Goal: Communication & Community: Answer question/provide support

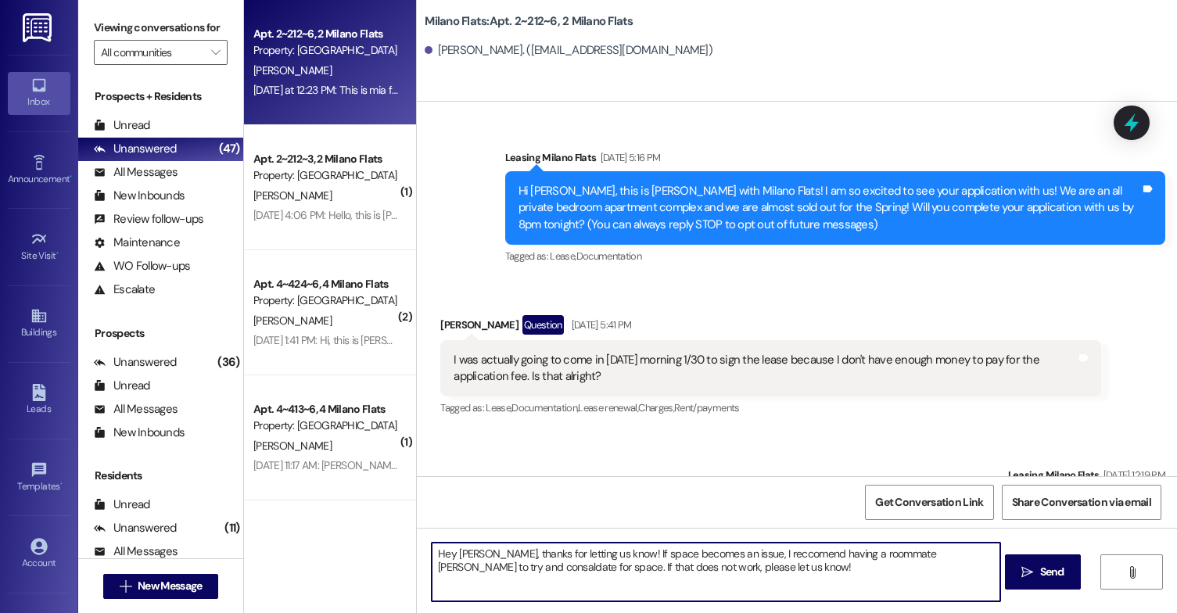
scroll to position [11876, 0]
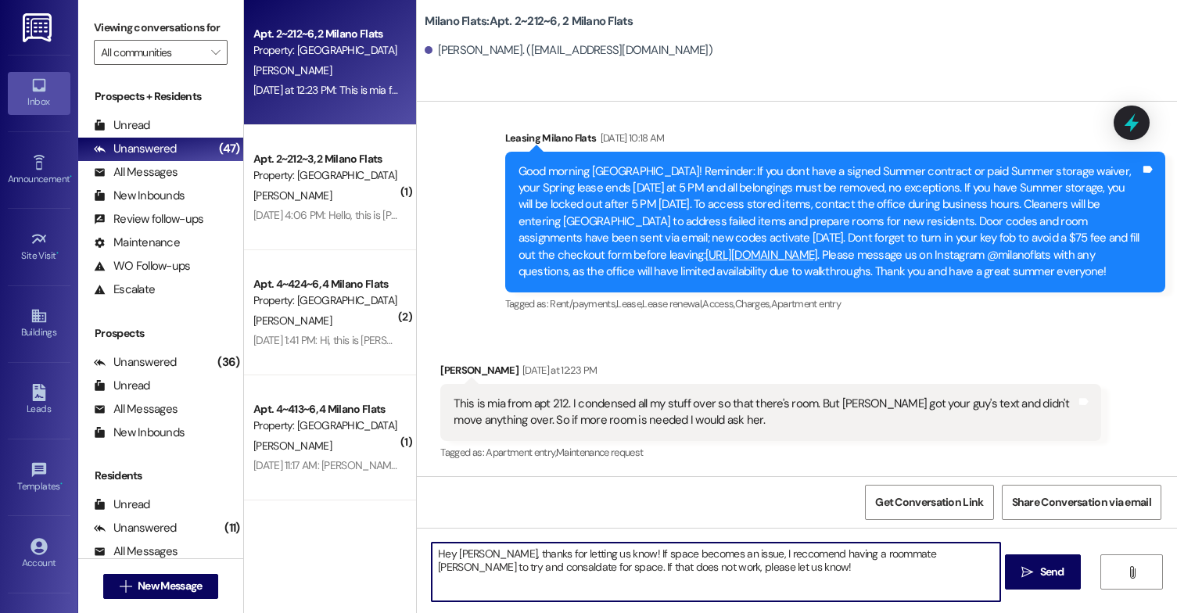
drag, startPoint x: 727, startPoint y: 568, endPoint x: 401, endPoint y: 544, distance: 326.3
click at [401, 544] on div "Apt. 2~212~6, 2 Milano Flats Property: [GEOGRAPHIC_DATA] Flats [PERSON_NAME] [D…" at bounding box center [710, 306] width 933 height 613
paste textarea "i [PERSON_NAME], Thanks for letting us know! If space becomes an issue, I recom…"
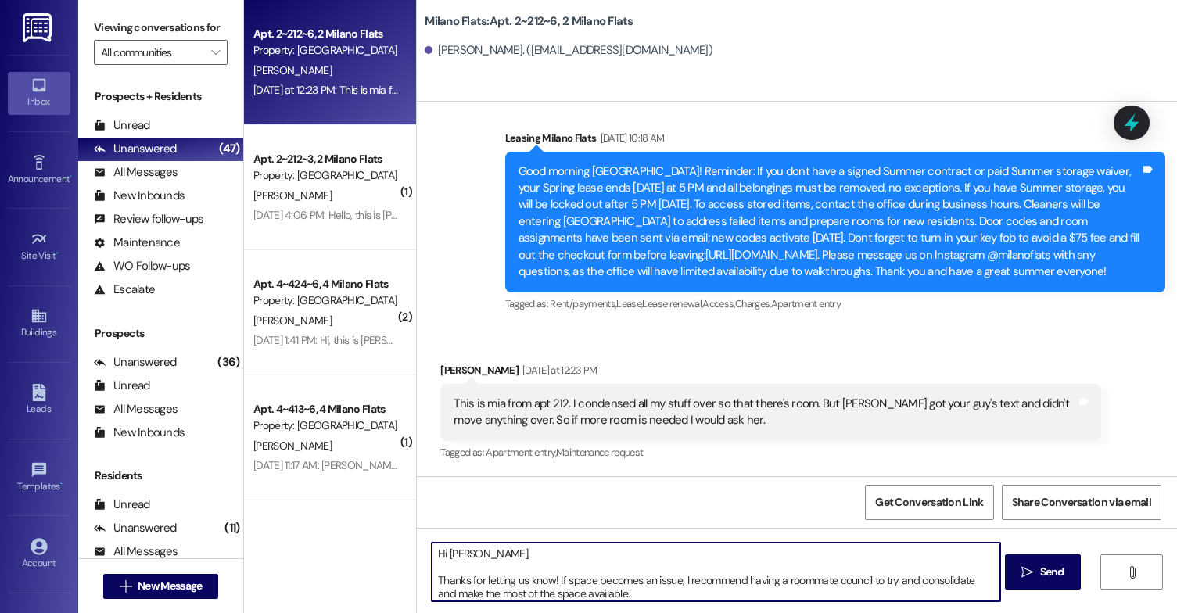
drag, startPoint x: 418, startPoint y: 582, endPoint x: 425, endPoint y: 576, distance: 8.8
click at [423, 581] on div "Hi [PERSON_NAME], Thanks for letting us know! If space becomes an issue, I reco…" at bounding box center [708, 572] width 570 height 60
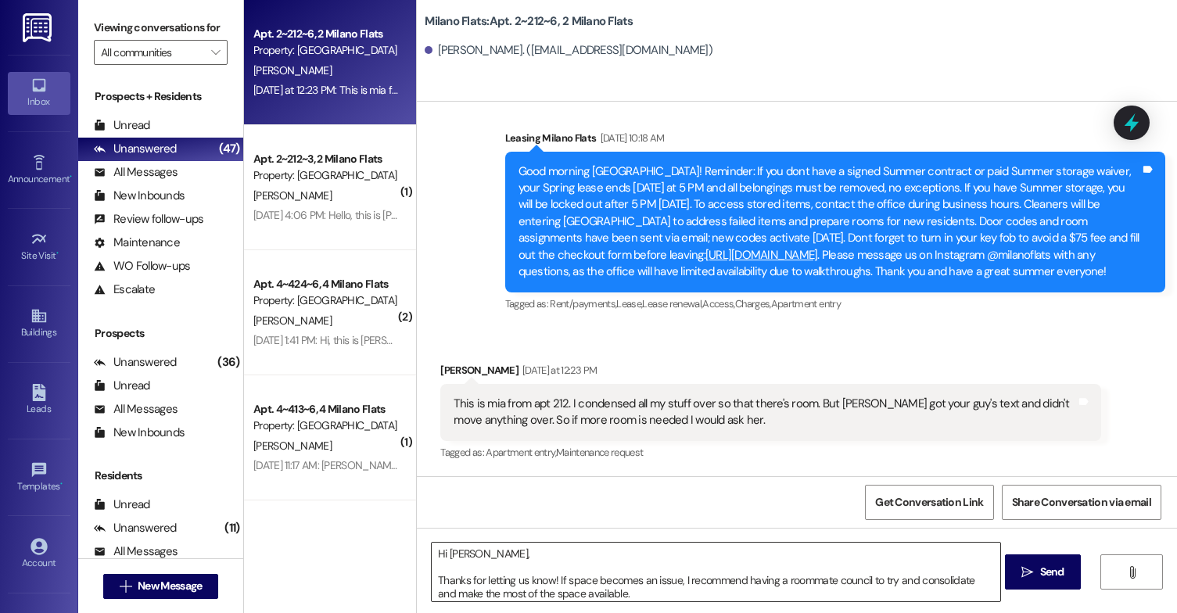
click at [432, 576] on textarea "Hi [PERSON_NAME], Thanks for letting us know! If space becomes an issue, I reco…" at bounding box center [716, 572] width 569 height 59
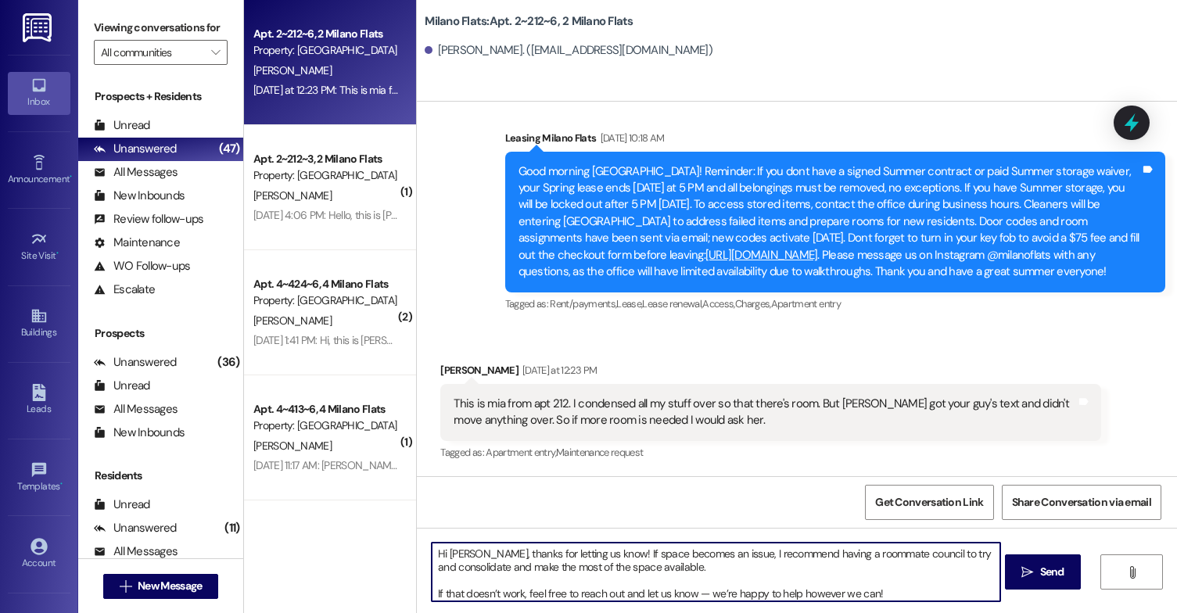
click at [432, 590] on textarea "Hi [PERSON_NAME], thanks for letting us know! If space becomes an issue, I reco…" at bounding box center [716, 572] width 569 height 59
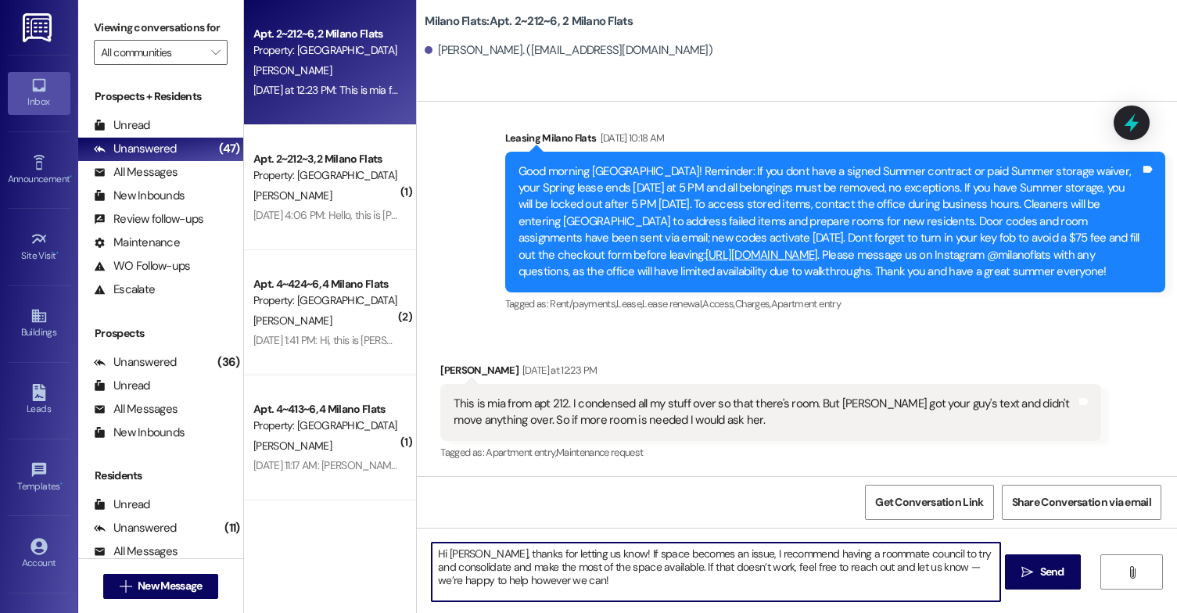
drag, startPoint x: 587, startPoint y: 580, endPoint x: 499, endPoint y: 586, distance: 87.8
click at [499, 586] on textarea "Hi [PERSON_NAME], thanks for letting us know! If space becomes an issue, I reco…" at bounding box center [716, 572] width 569 height 59
click at [946, 569] on textarea "Hi [PERSON_NAME], thanks for letting us know! If space becomes an issue, I reco…" at bounding box center [716, 572] width 569 height 59
click at [575, 584] on textarea "Hi [PERSON_NAME], thanks for letting us know! If space becomes an issue, I reco…" at bounding box center [716, 572] width 569 height 59
drag, startPoint x: 734, startPoint y: 592, endPoint x: 429, endPoint y: 575, distance: 304.7
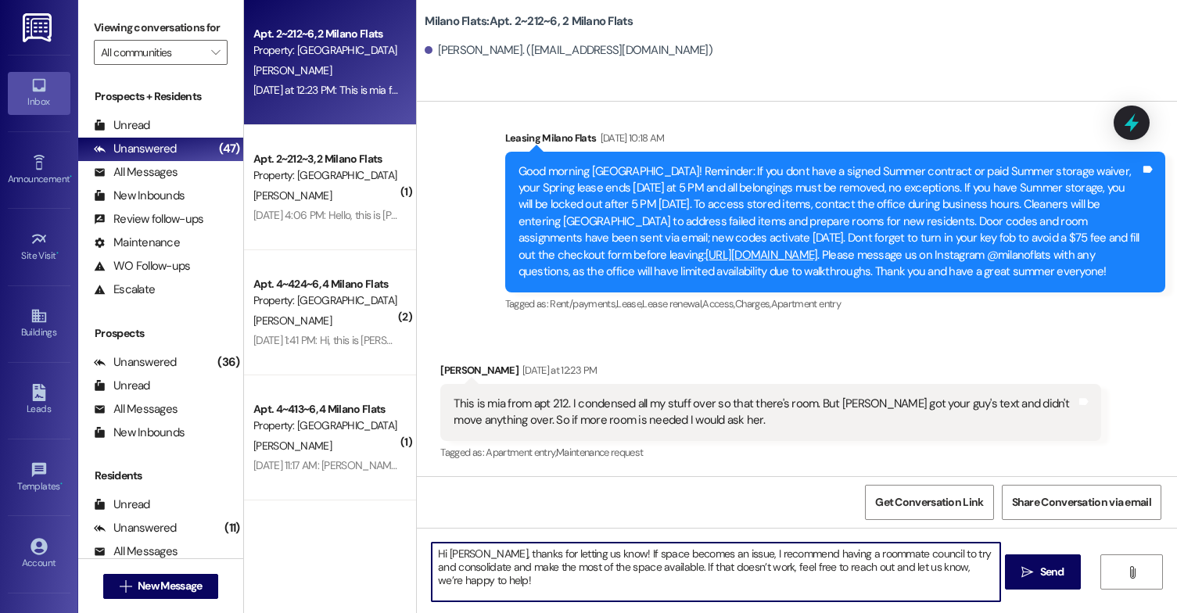
click at [432, 575] on textarea "Hi [PERSON_NAME], thanks for letting us know! If space becomes an issue, I reco…" at bounding box center [716, 572] width 569 height 59
type textarea "Hi [PERSON_NAME], thanks for letting us know! If space becomes an issue, I reco…"
click at [1034, 576] on span " Send" at bounding box center [1042, 572] width 49 height 16
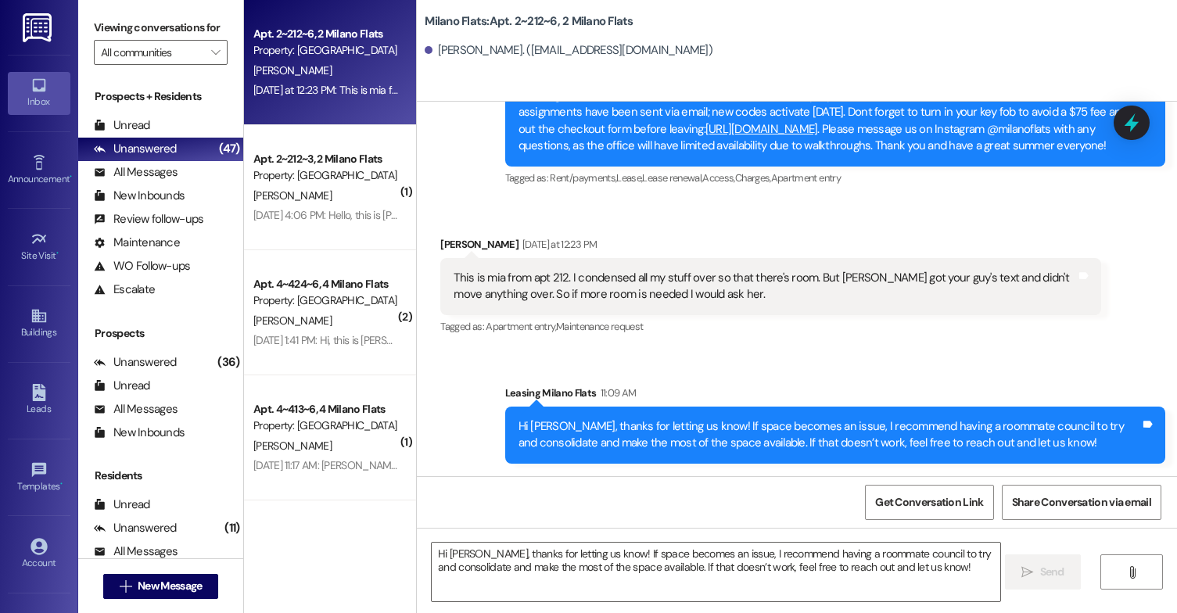
scroll to position [12002, 0]
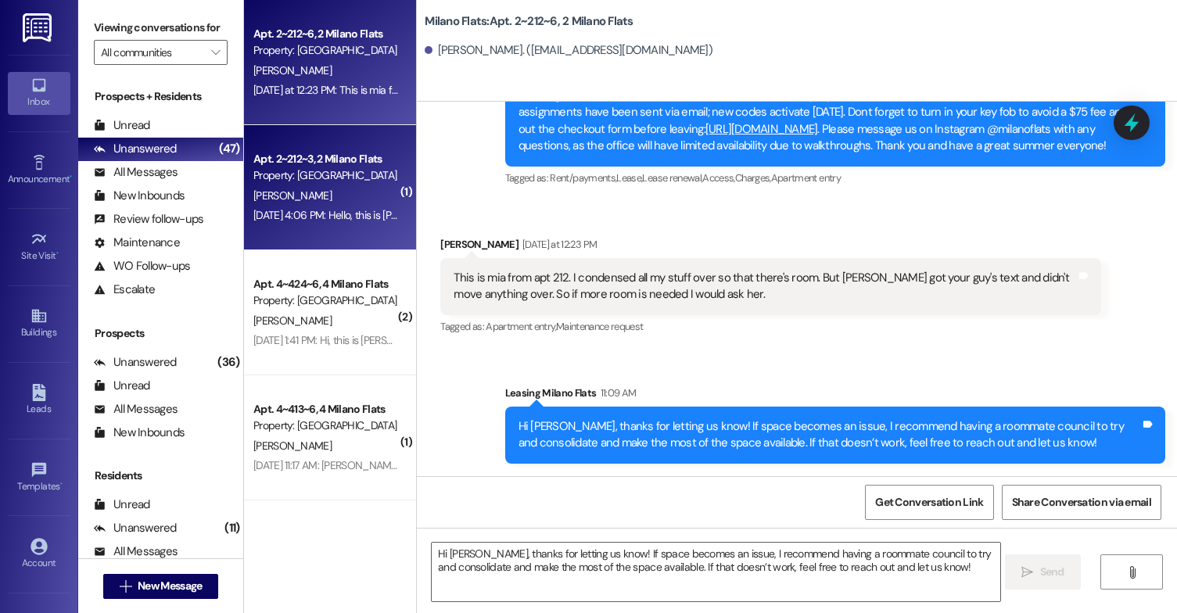
click at [352, 235] on div "Apt. 2~212~3, 2 Milano Flats Property: [GEOGRAPHIC_DATA] Flats [PERSON_NAME] [D…" at bounding box center [330, 187] width 172 height 125
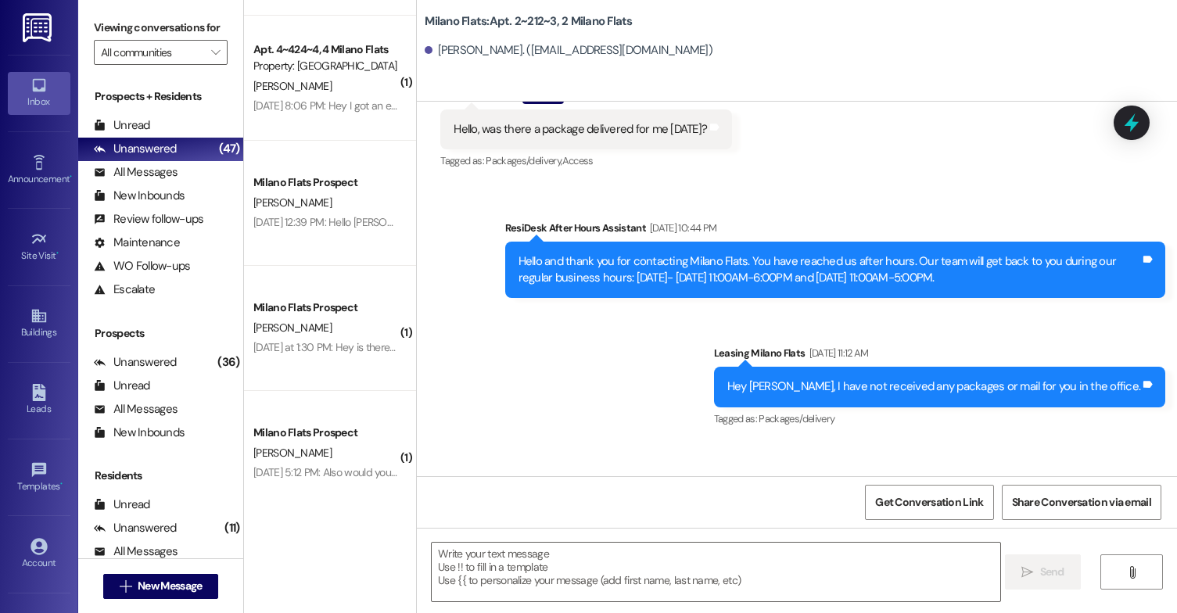
scroll to position [61372, 0]
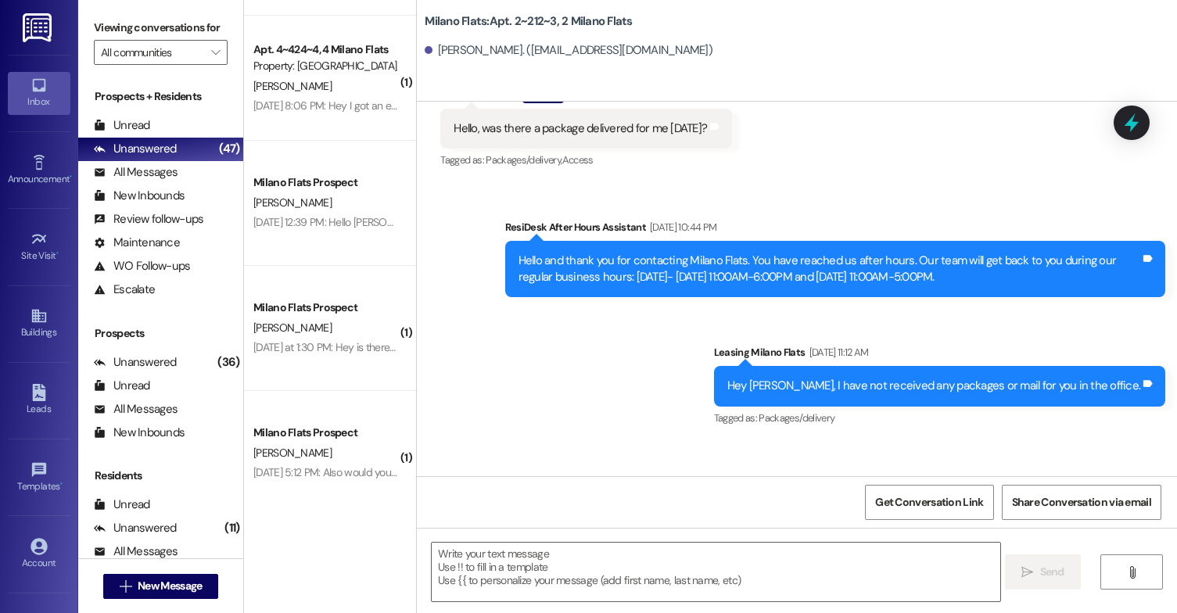
click at [572, 528] on div " Send " at bounding box center [797, 586] width 760 height 117
click at [573, 547] on textarea at bounding box center [716, 572] width 569 height 59
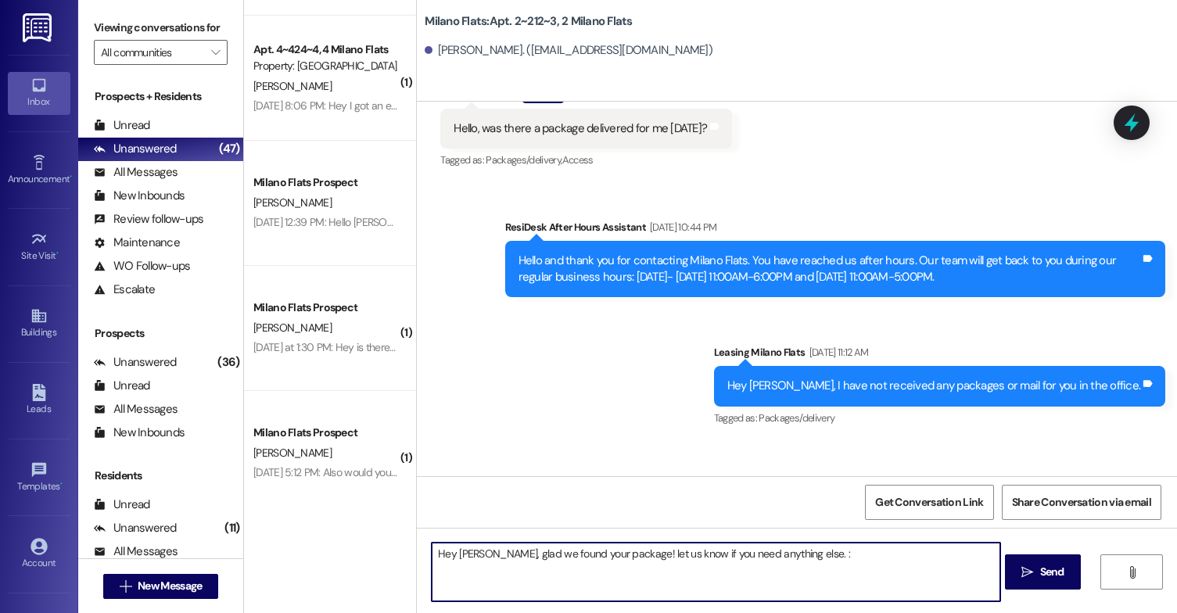
type textarea "Hey [PERSON_NAME], glad we found your package! let us know if you need anything…"
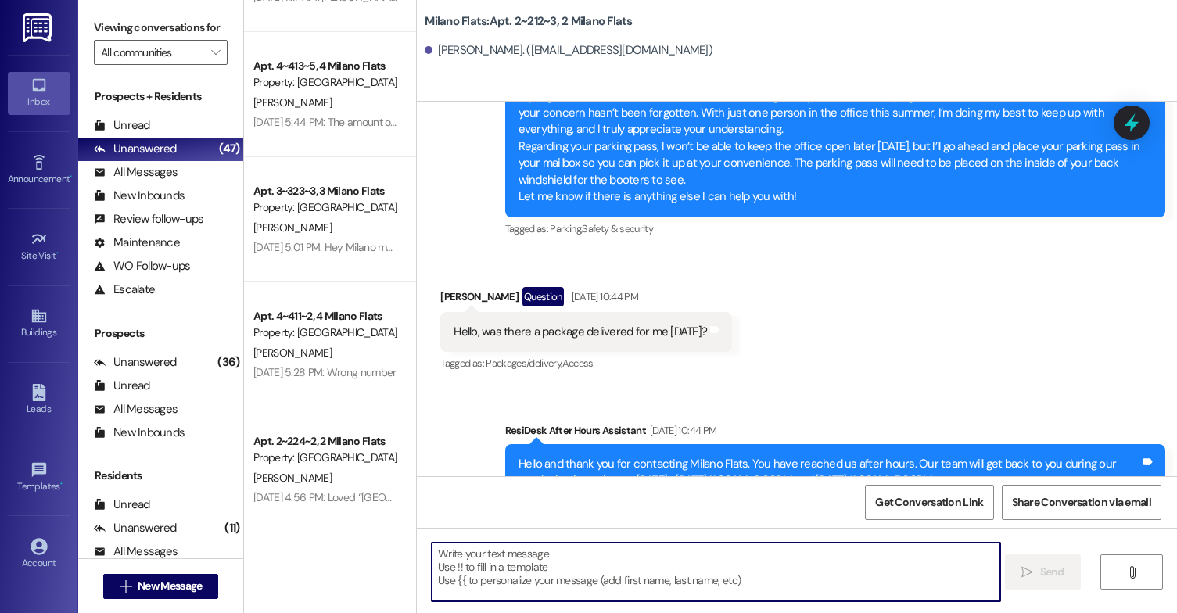
scroll to position [0, 0]
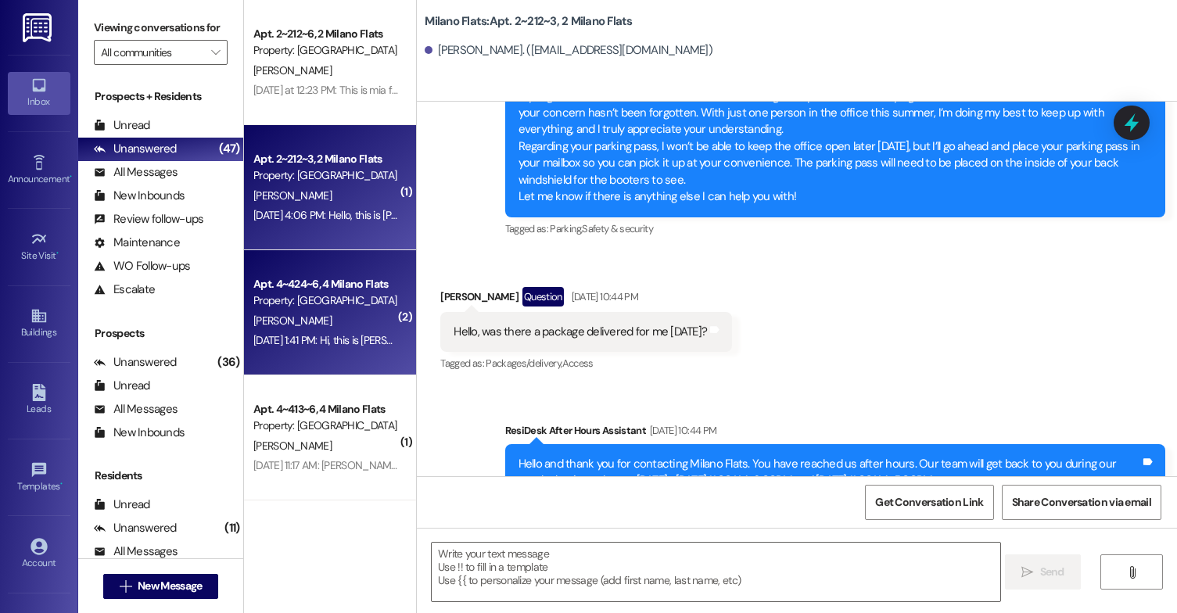
click at [336, 311] on div "[PERSON_NAME]" at bounding box center [326, 321] width 148 height 20
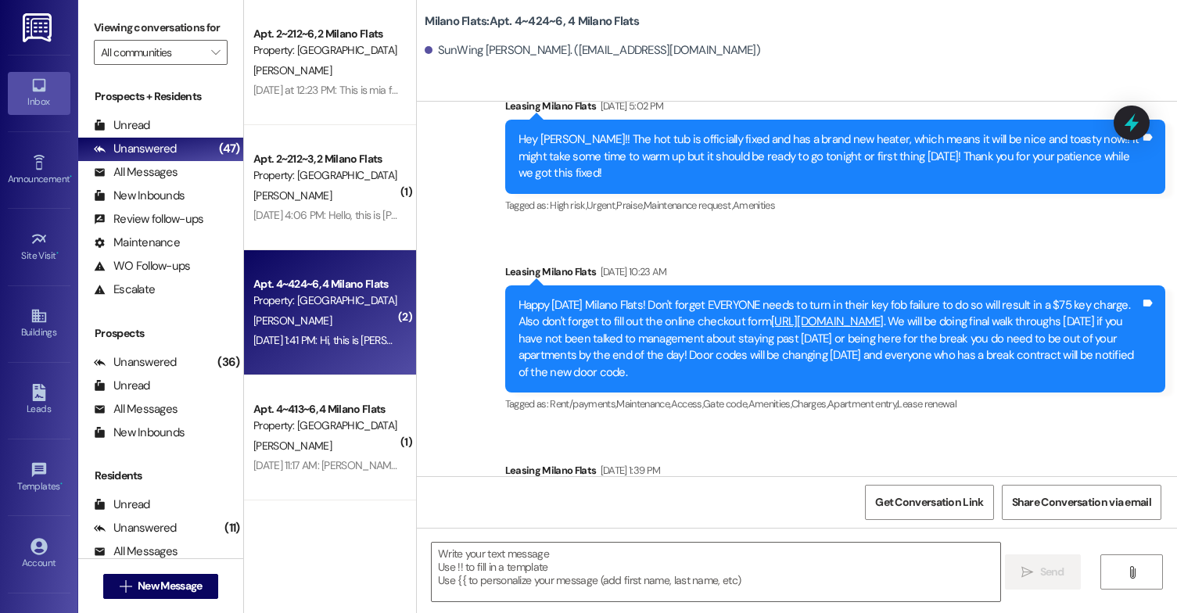
scroll to position [13954, 0]
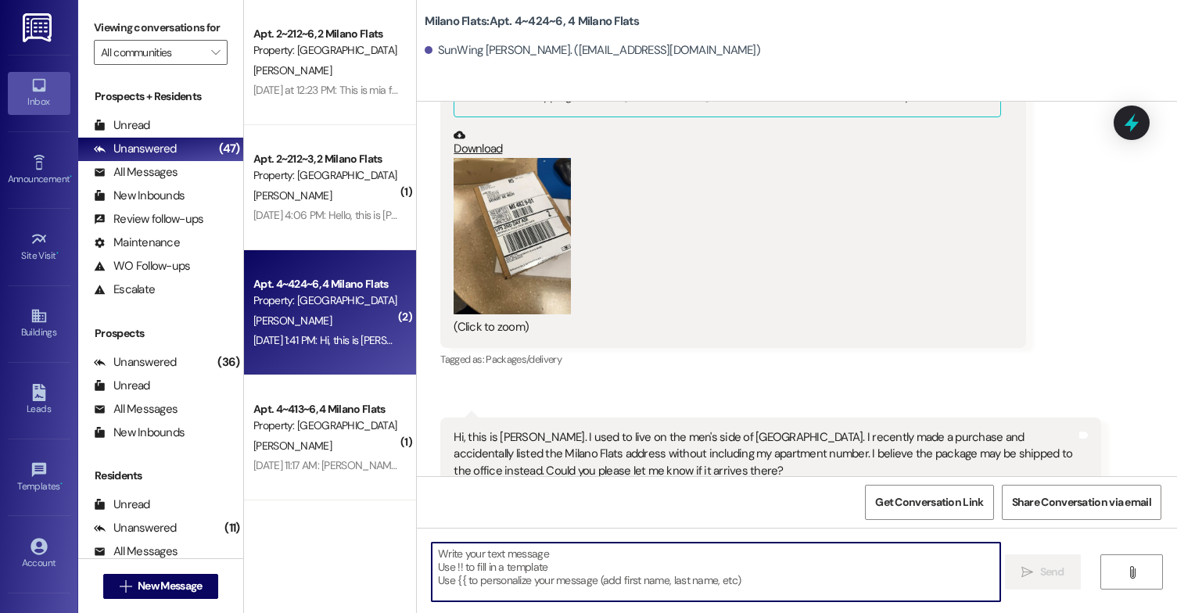
drag, startPoint x: 661, startPoint y: 565, endPoint x: 648, endPoint y: 572, distance: 14.0
click at [661, 566] on textarea at bounding box center [716, 572] width 569 height 59
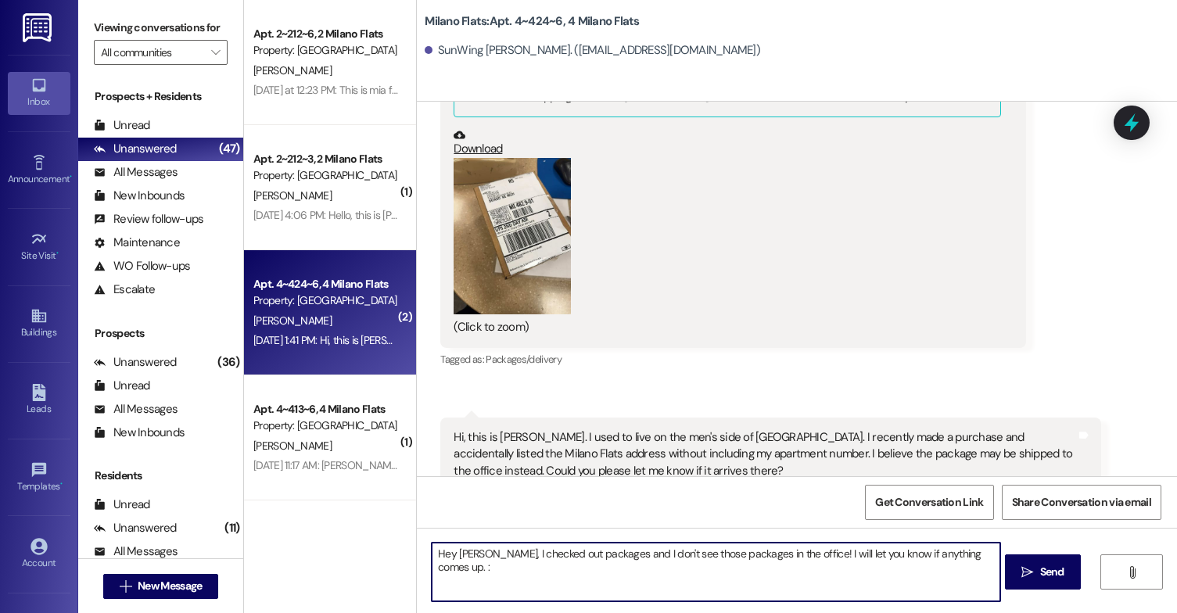
type textarea "Hey [PERSON_NAME], I checked out packages and I don't see those packages in the…"
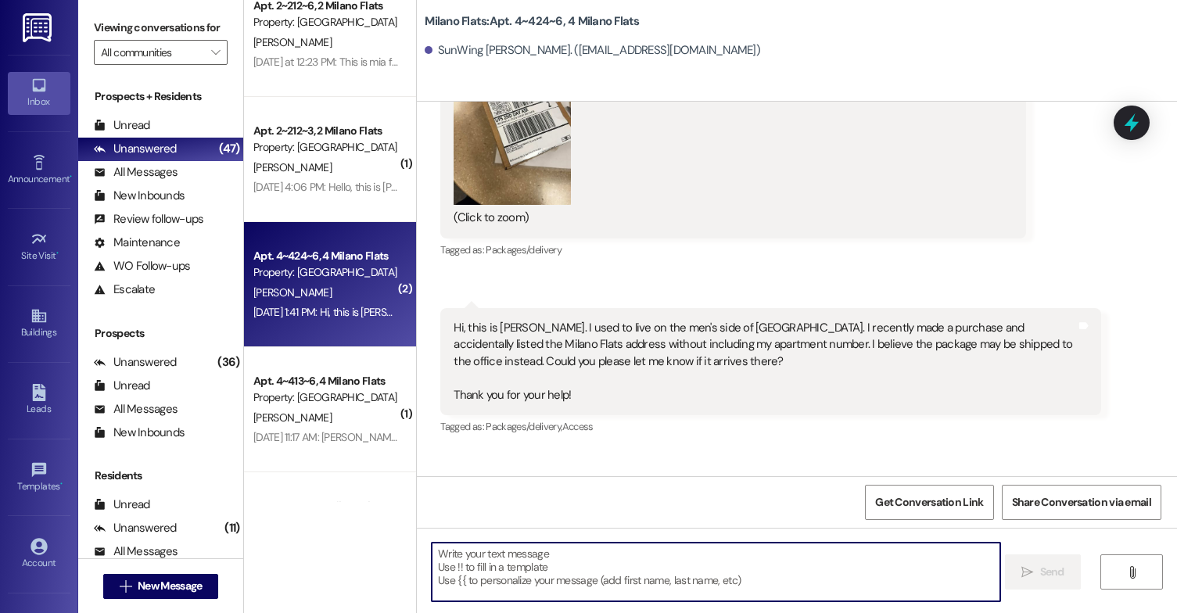
scroll to position [78, 0]
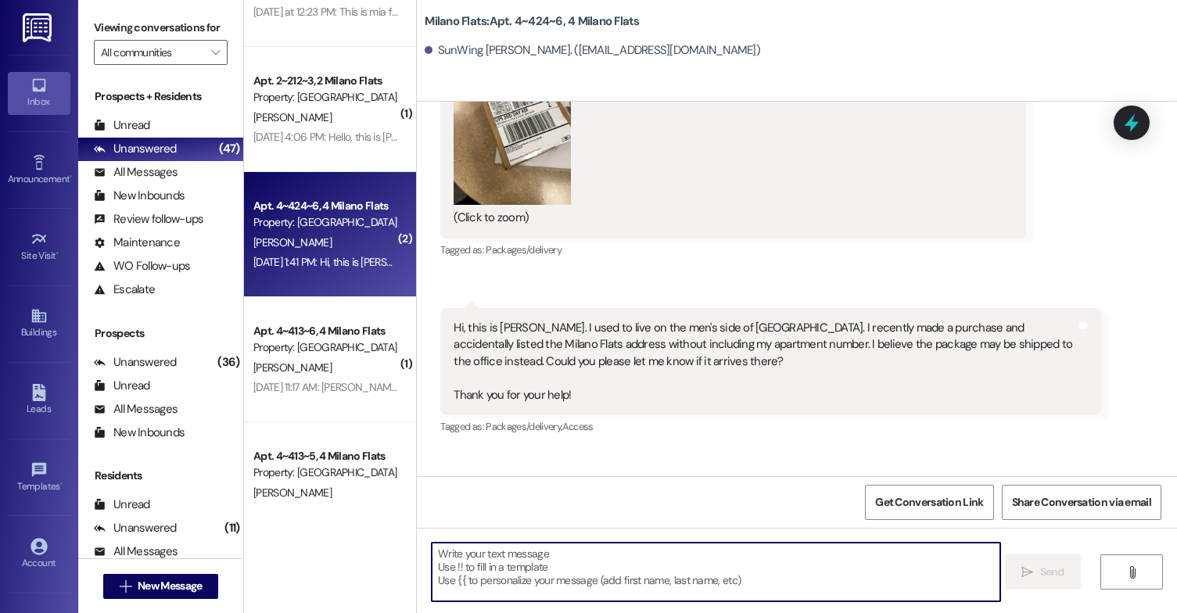
click at [343, 387] on div "[DATE] 11:17 AM: [PERSON_NAME] [STREET_ADDRESS] Apt 107 [DATE] 11:17 AM: [PERSO…" at bounding box center [390, 387] width 275 height 14
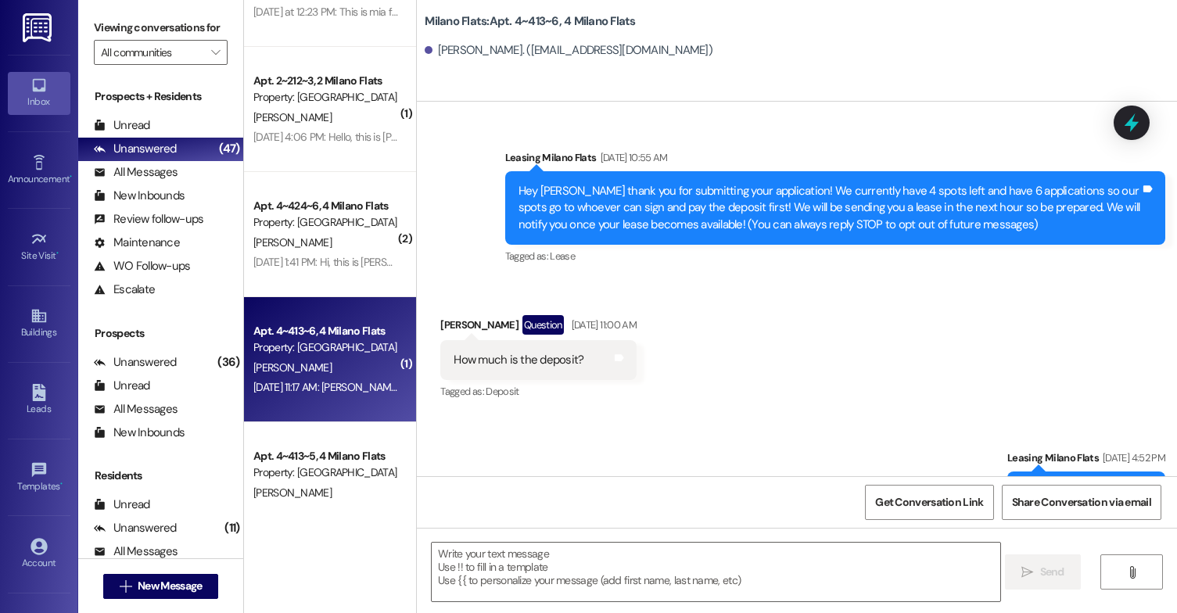
scroll to position [28121, 0]
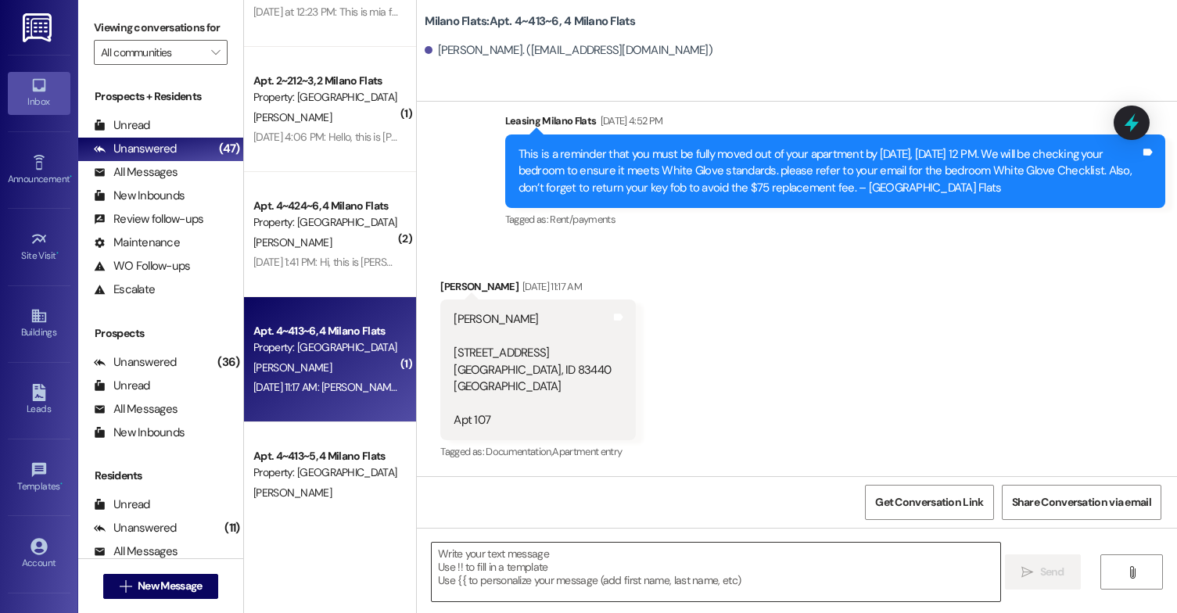
click at [576, 546] on textarea at bounding box center [716, 572] width 569 height 59
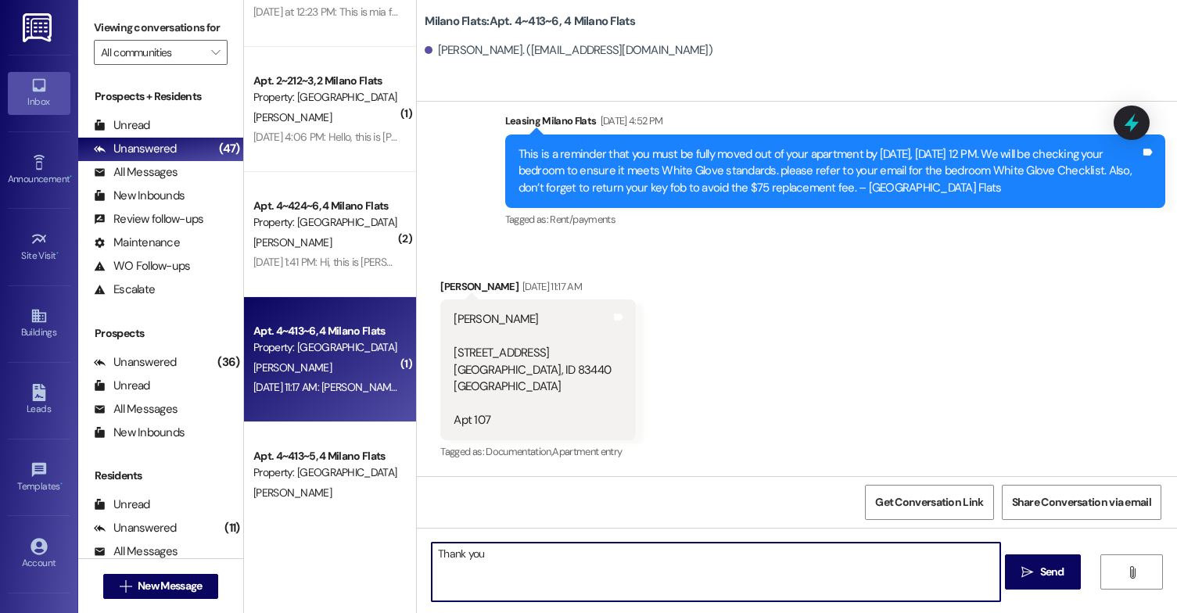
type textarea "Thank you!"
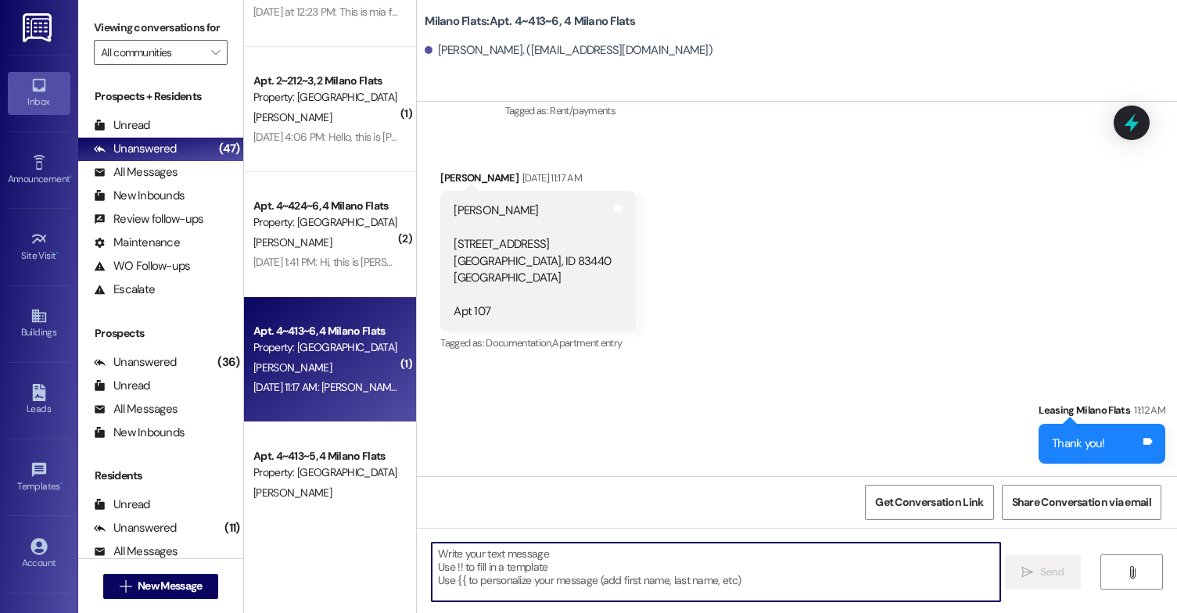
scroll to position [28230, 0]
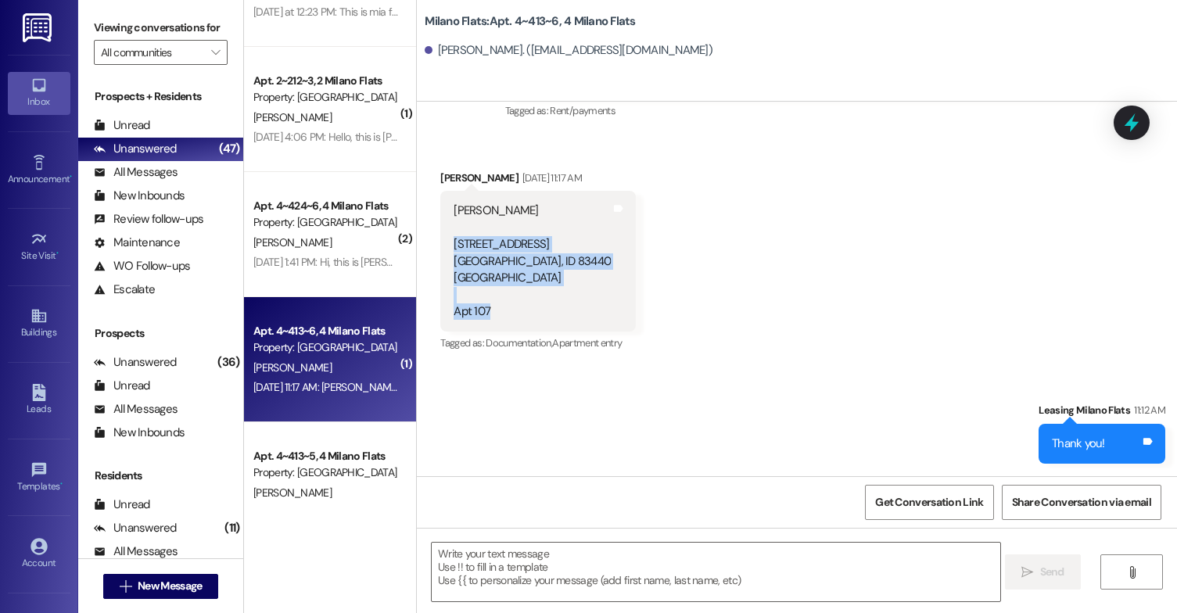
drag, startPoint x: 495, startPoint y: 314, endPoint x: 432, endPoint y: 246, distance: 93.5
click at [440, 246] on div "[PERSON_NAME] [STREET_ADDRESS] Apt 107 Tags and notes" at bounding box center [538, 261] width 196 height 141
drag, startPoint x: 432, startPoint y: 246, endPoint x: 527, endPoint y: 264, distance: 97.2
click at [527, 264] on div "[PERSON_NAME] [STREET_ADDRESS] Apt 107" at bounding box center [532, 261] width 157 height 117
drag, startPoint x: 445, startPoint y: 239, endPoint x: 515, endPoint y: 243, distance: 70.5
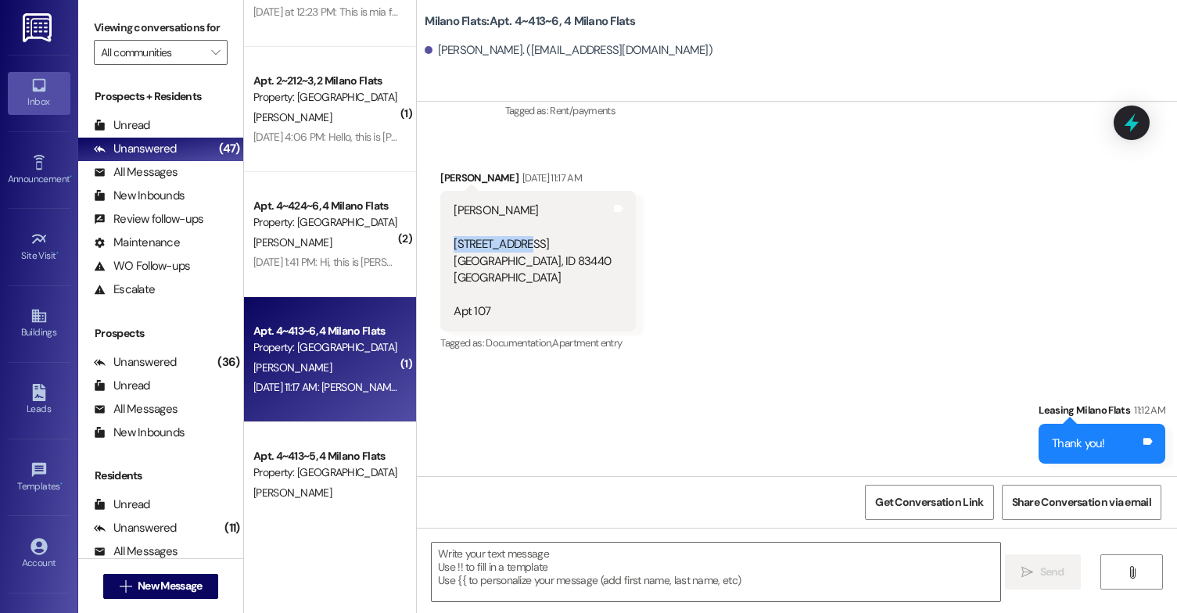
click at [515, 243] on div "[PERSON_NAME] [STREET_ADDRESS] Apt 107" at bounding box center [532, 261] width 157 height 117
copy div "[STREET_ADDRESS]"
click at [512, 262] on div "[PERSON_NAME] [STREET_ADDRESS] Apt 107" at bounding box center [532, 261] width 157 height 117
drag, startPoint x: 445, startPoint y: 243, endPoint x: 545, endPoint y: 242, distance: 100.1
click at [545, 242] on div "[PERSON_NAME] [STREET_ADDRESS] Apt 107 Tags and notes" at bounding box center [538, 261] width 196 height 141
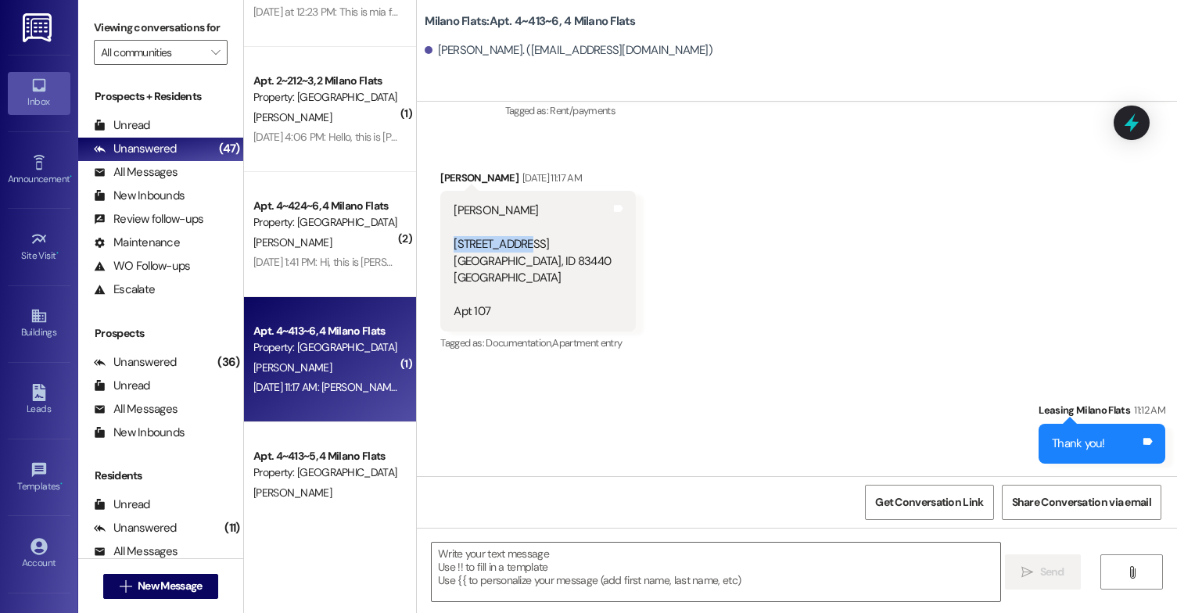
copy div "[STREET_ADDRESS]"
click at [479, 247] on div "[PERSON_NAME] [STREET_ADDRESS] Apt 107" at bounding box center [532, 261] width 157 height 117
drag, startPoint x: 443, startPoint y: 311, endPoint x: 498, endPoint y: 313, distance: 54.8
click at [498, 313] on div "[PERSON_NAME] [STREET_ADDRESS] Apt 107" at bounding box center [532, 261] width 160 height 117
copy div "Apt 107"
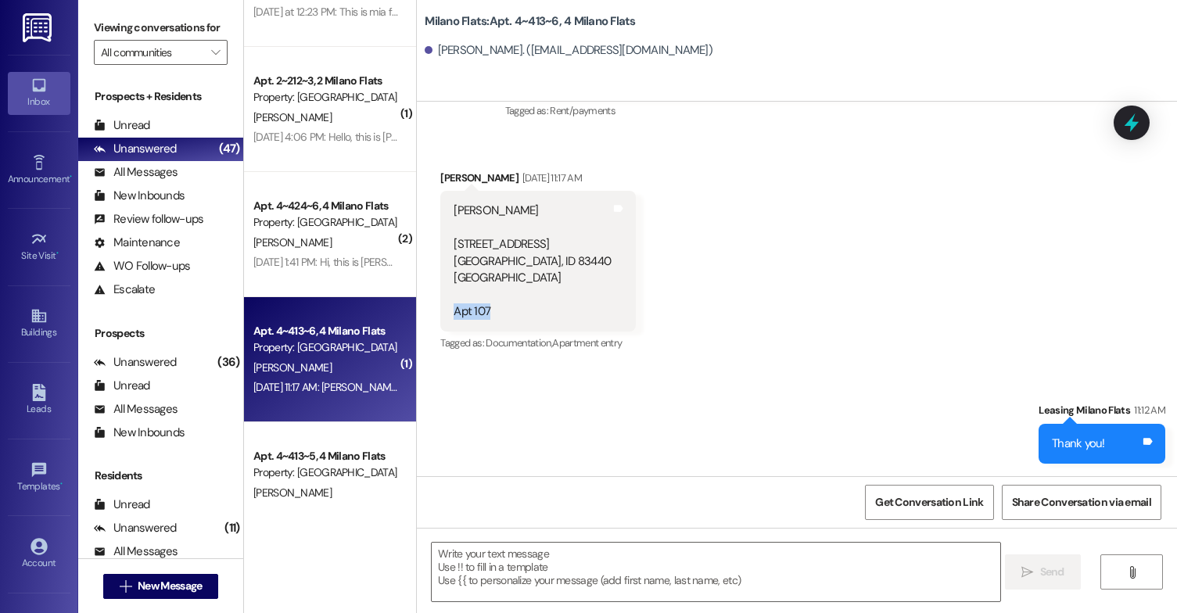
click at [530, 315] on div "[PERSON_NAME] [STREET_ADDRESS] Apt 107" at bounding box center [532, 261] width 157 height 117
drag, startPoint x: 494, startPoint y: 314, endPoint x: 409, endPoint y: 320, distance: 84.6
click at [417, 320] on div "Received via [GEOGRAPHIC_DATA][PERSON_NAME] [DATE] 11:17 [GEOGRAPHIC_DATA][PERS…" at bounding box center [797, 251] width 760 height 232
copy div "Apt 107"
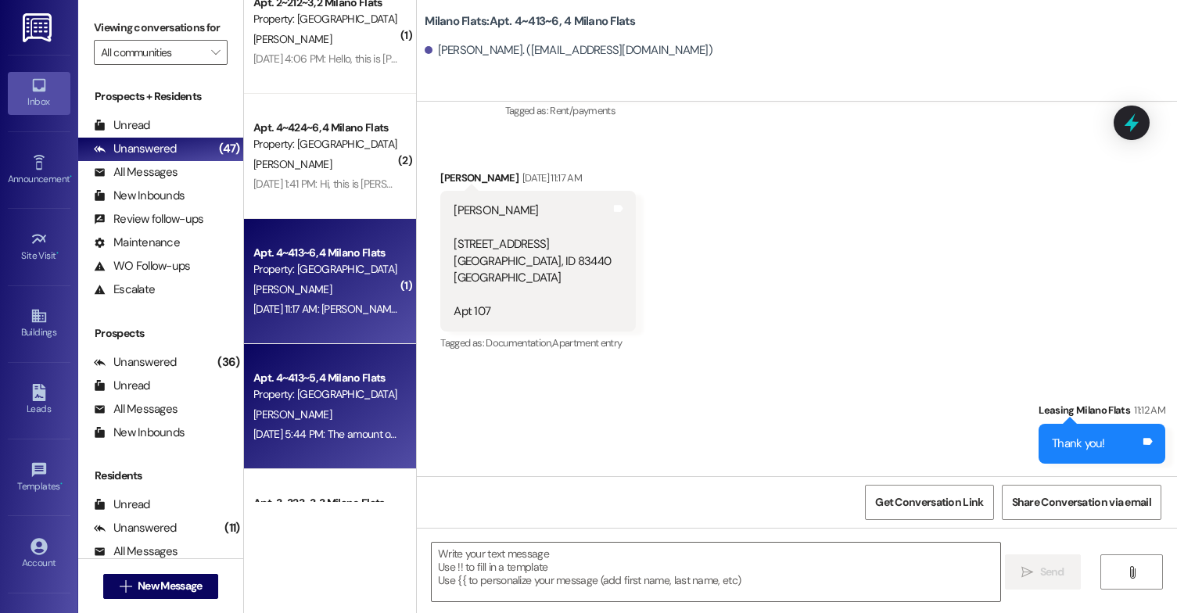
click at [323, 376] on div "Apt. 4~413~5, 4 Milano Flats" at bounding box center [325, 378] width 145 height 16
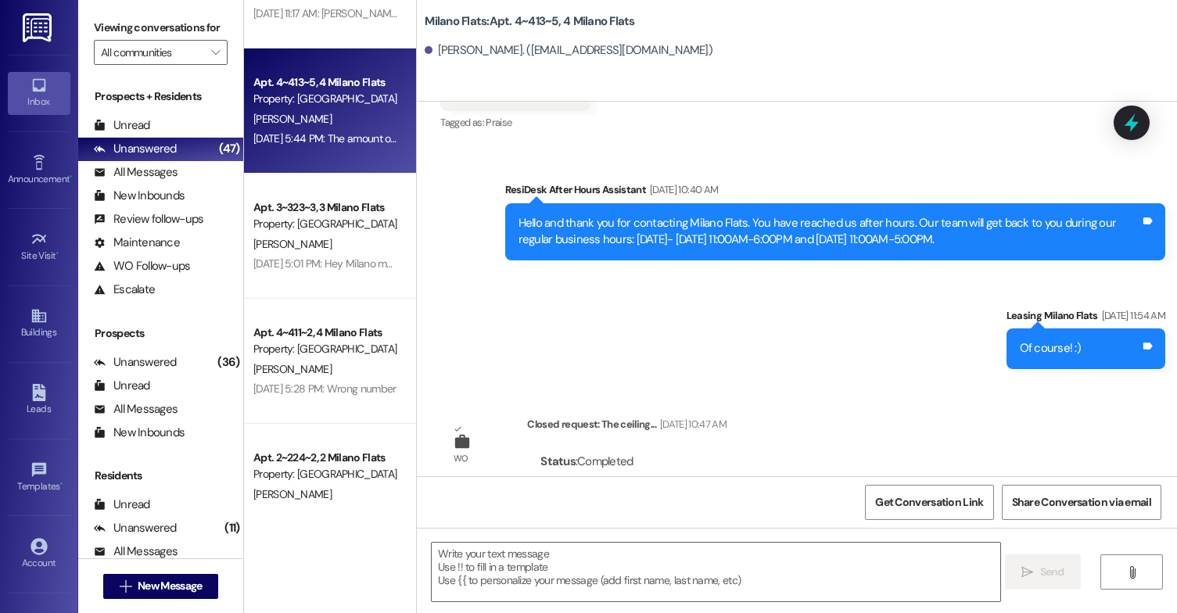
scroll to position [469, 0]
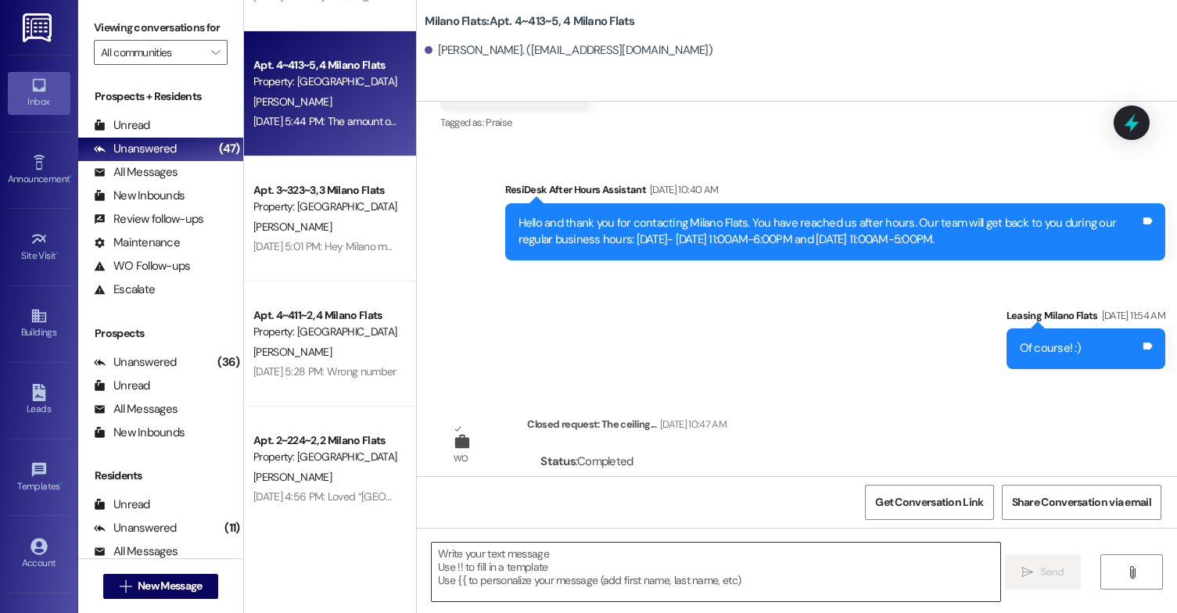
click at [612, 560] on textarea at bounding box center [716, 572] width 569 height 59
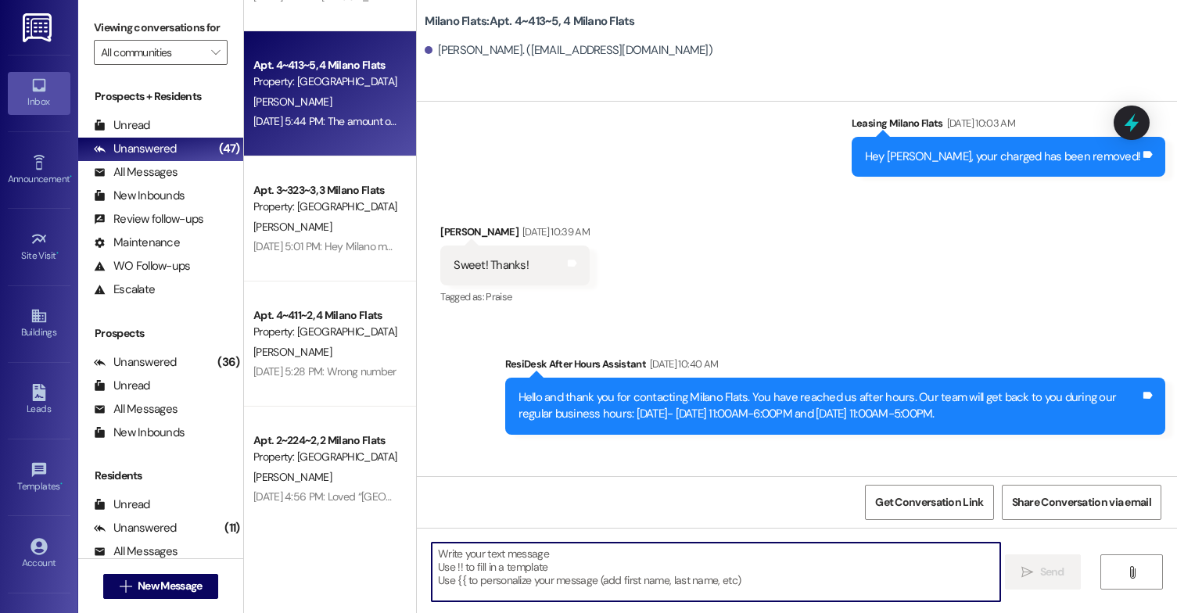
scroll to position [55407, 0]
